Goal: Book appointment/travel/reservation

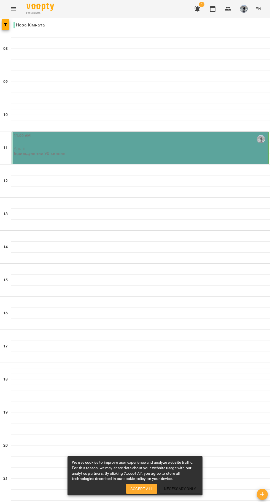
click at [148, 486] on span "Accept All" at bounding box center [141, 488] width 23 height 7
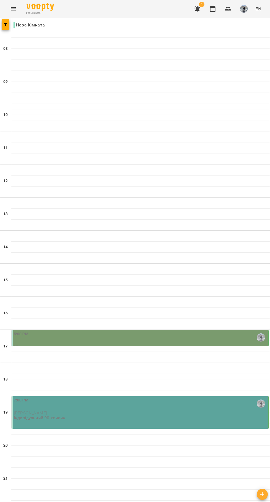
scroll to position [62, 0]
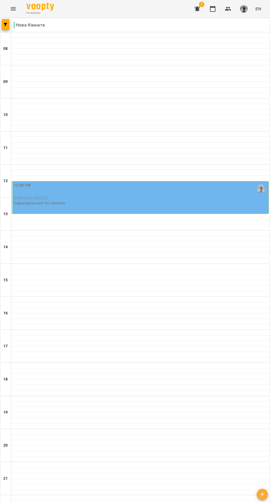
click at [197, 190] on div "12:30 PM" at bounding box center [140, 188] width 253 height 13
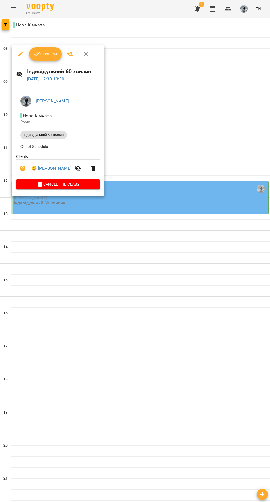
click at [43, 57] on span "Confirm" at bounding box center [46, 54] width 24 height 7
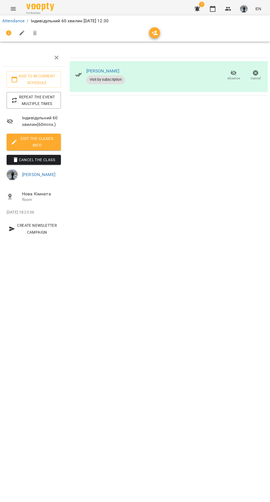
click at [215, 7] on icon "button" at bounding box center [213, 9] width 6 height 6
